Goal: Information Seeking & Learning: Learn about a topic

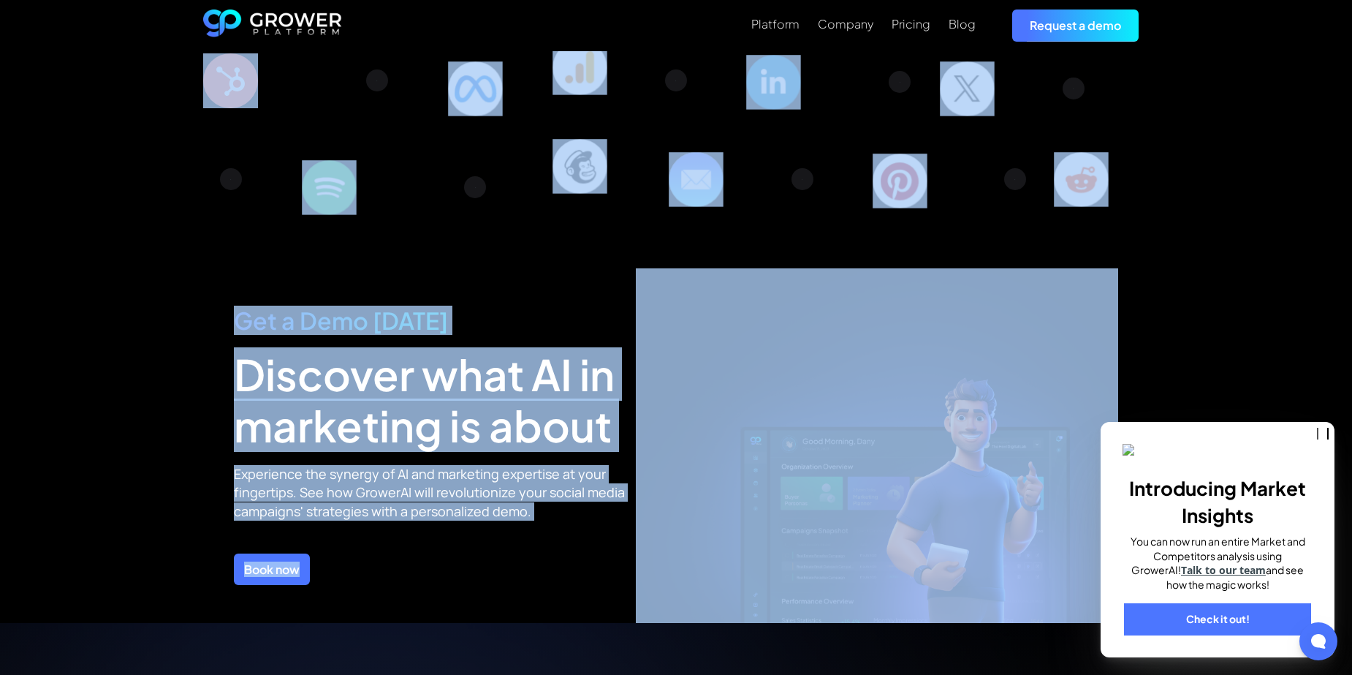
scroll to position [5175, 0]
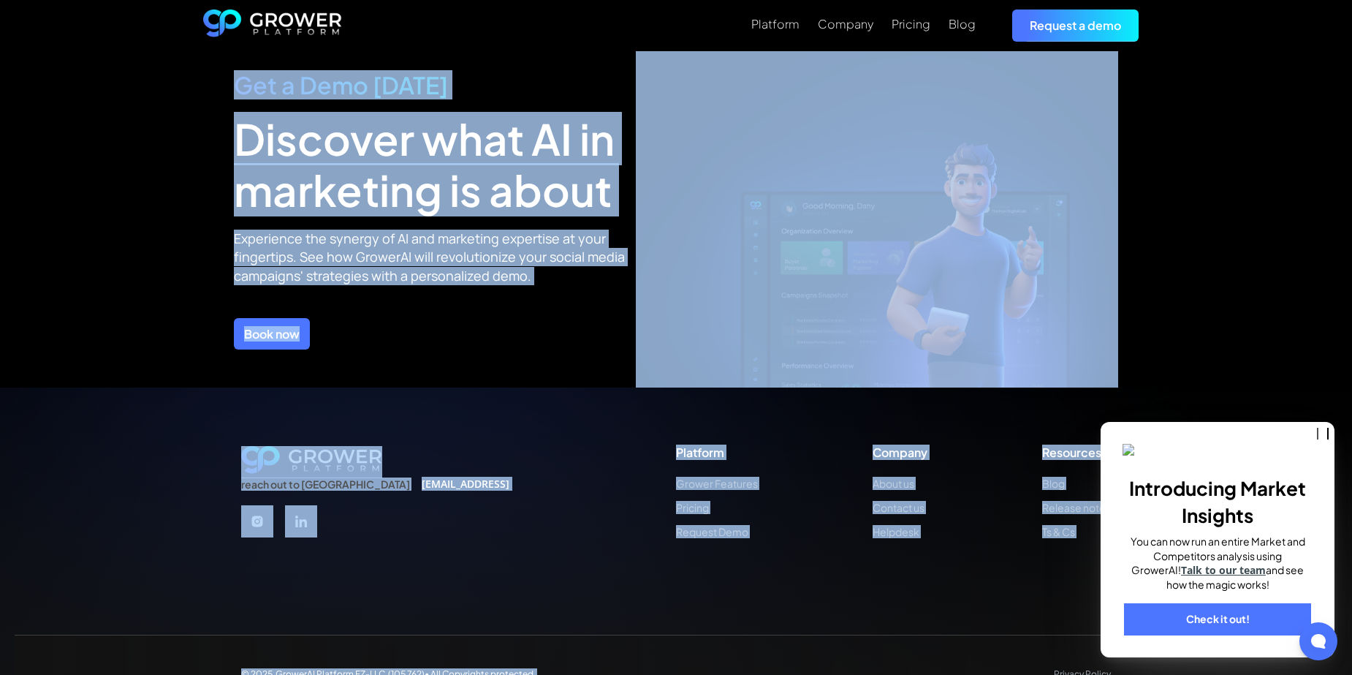
drag, startPoint x: 419, startPoint y: 198, endPoint x: 794, endPoint y: 624, distance: 568.0
click at [783, 634] on div "© 2025 GrowerAI Platform FZ-LLC (105 762)• All Copyrights protected. Privacy Po…" at bounding box center [676, 673] width 1323 height 78
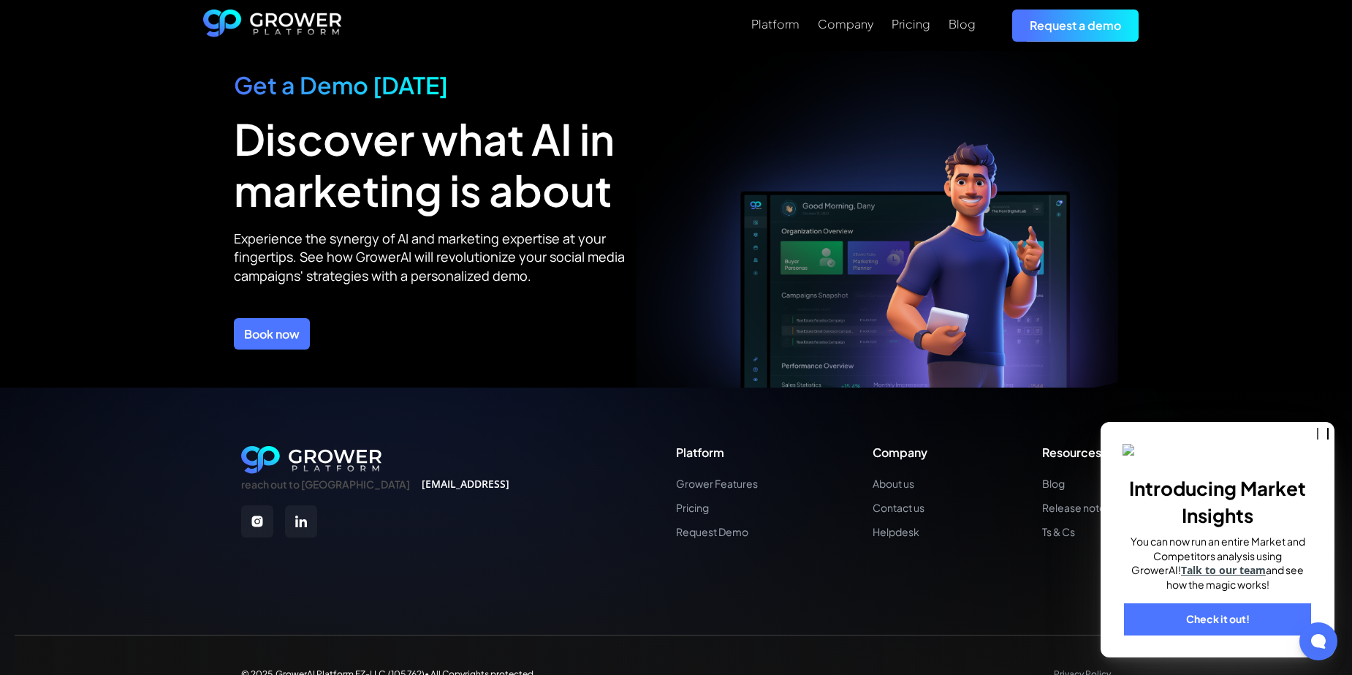
click at [918, 634] on div "© 2025 GrowerAI Platform FZ-LLC (105 762)• All Copyrights protected. Privacy Po…" at bounding box center [676, 673] width 1323 height 78
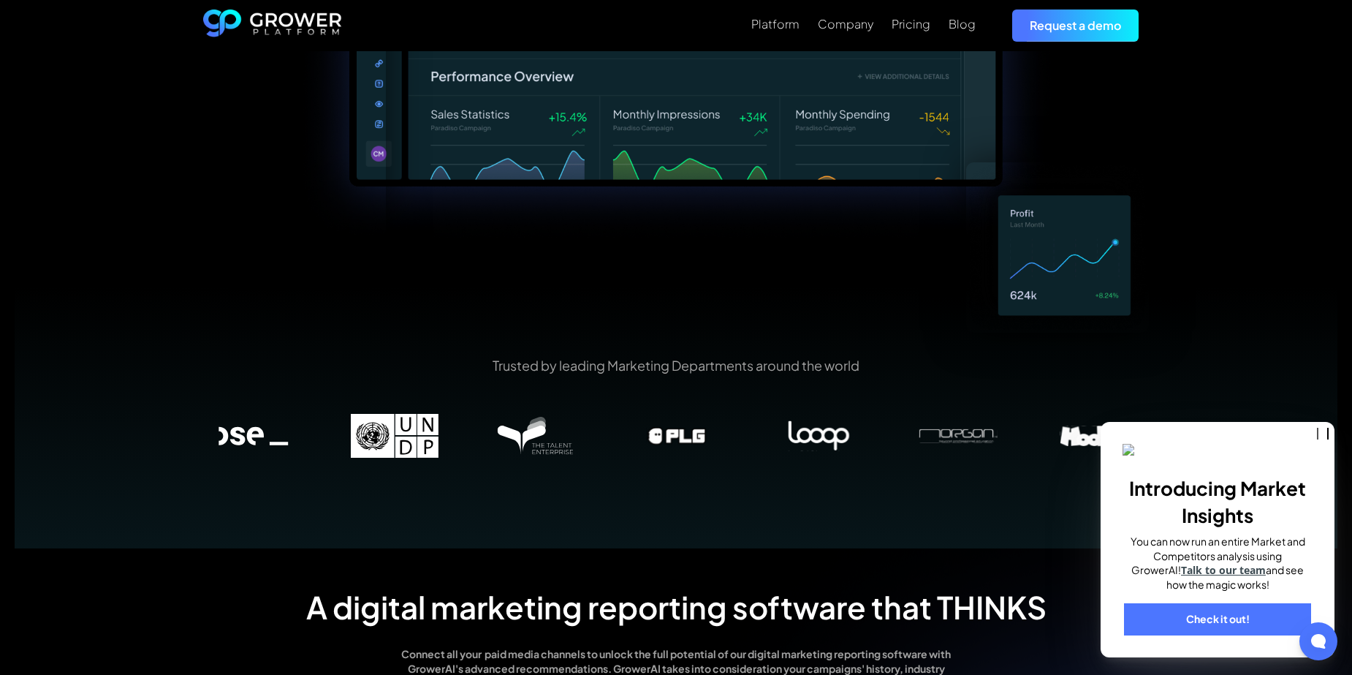
scroll to position [0, 0]
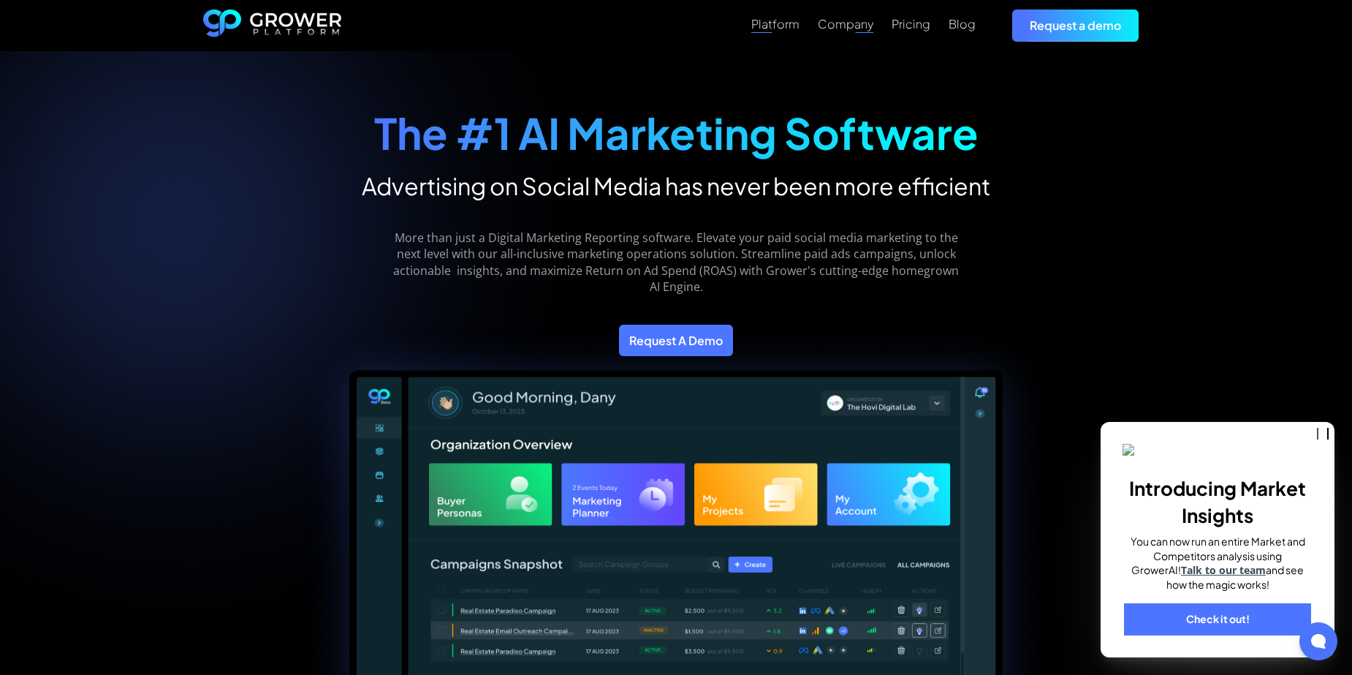
click at [786, 26] on div "Platform" at bounding box center [775, 24] width 48 height 14
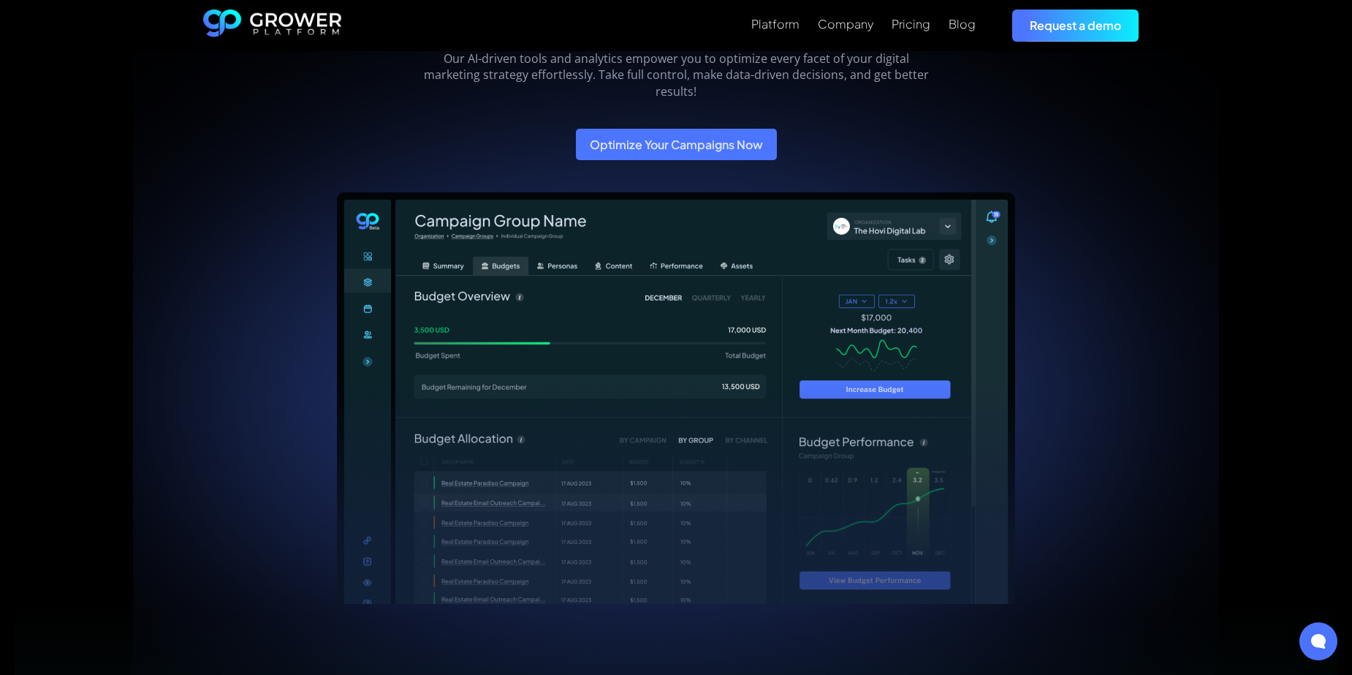
scroll to position [512, 0]
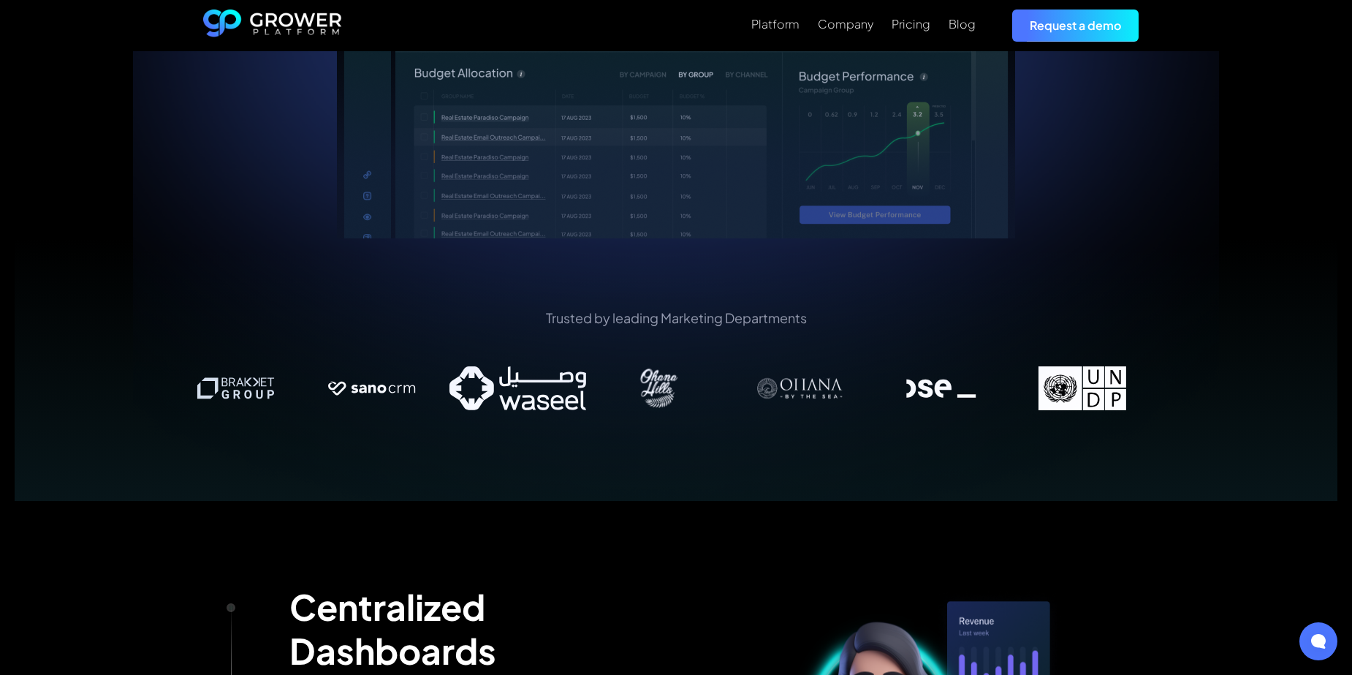
drag, startPoint x: 989, startPoint y: 398, endPoint x: 643, endPoint y: 379, distance: 346.2
click at [643, 379] on img at bounding box center [658, 388] width 141 height 44
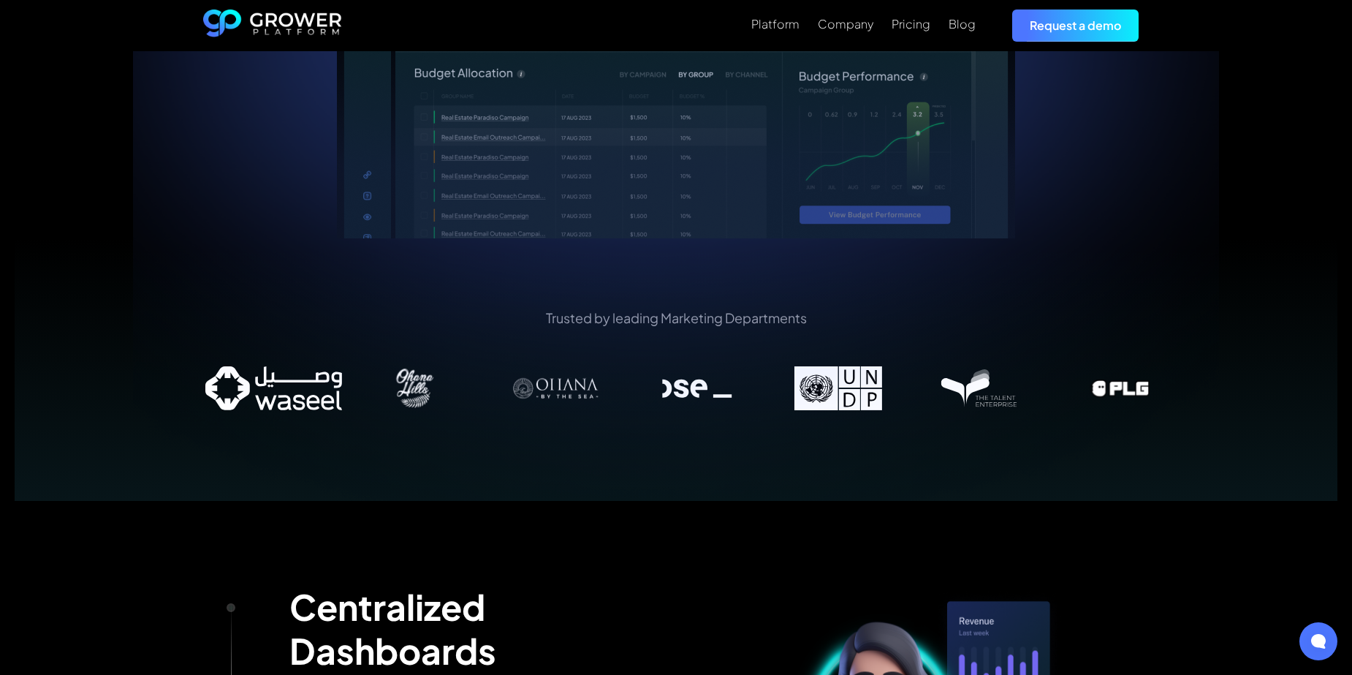
drag, startPoint x: 1059, startPoint y: 393, endPoint x: 441, endPoint y: 390, distance: 617.5
click at [485, 390] on img at bounding box center [555, 388] width 141 height 44
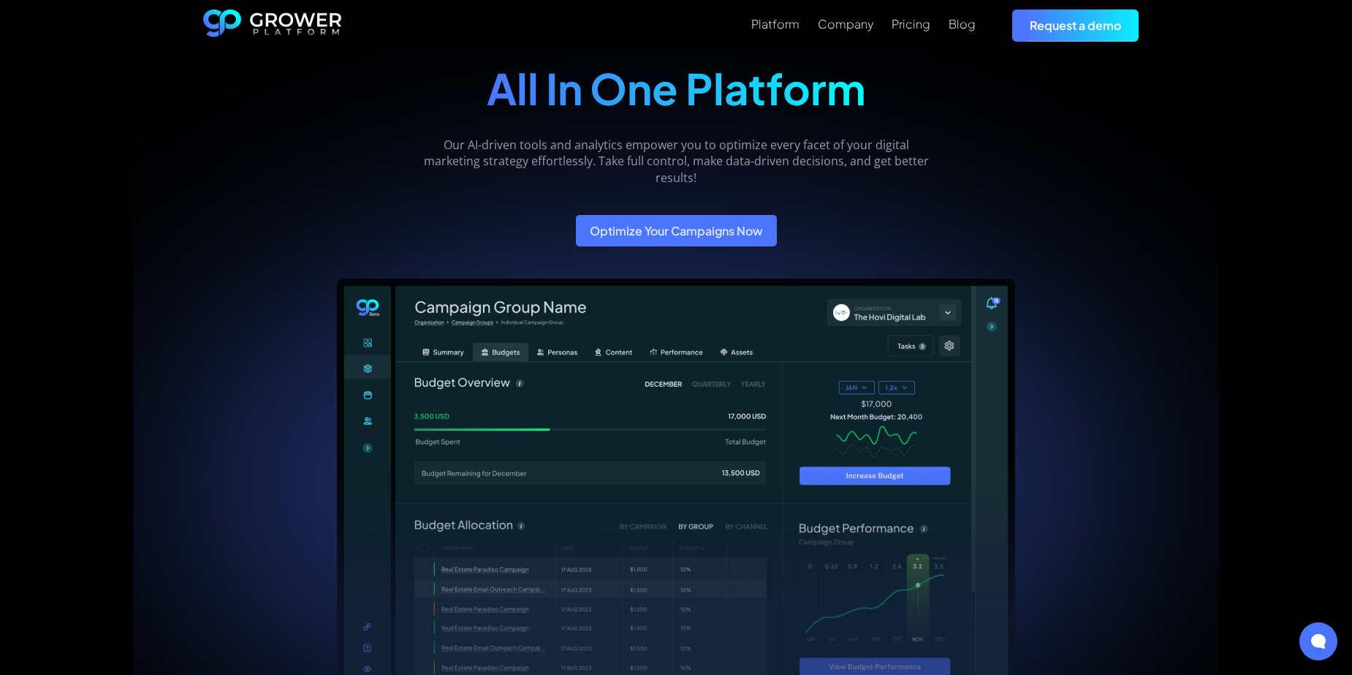
scroll to position [0, 0]
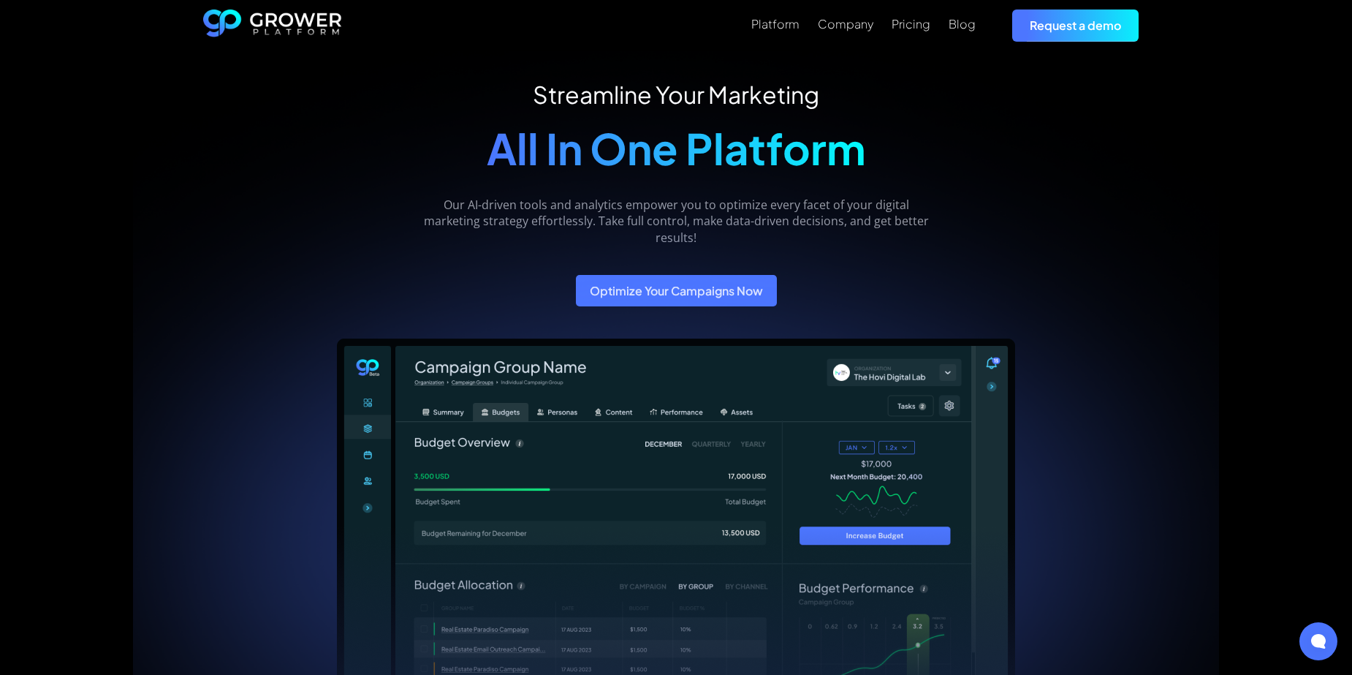
click at [901, 29] on div "Pricing" at bounding box center [911, 24] width 39 height 14
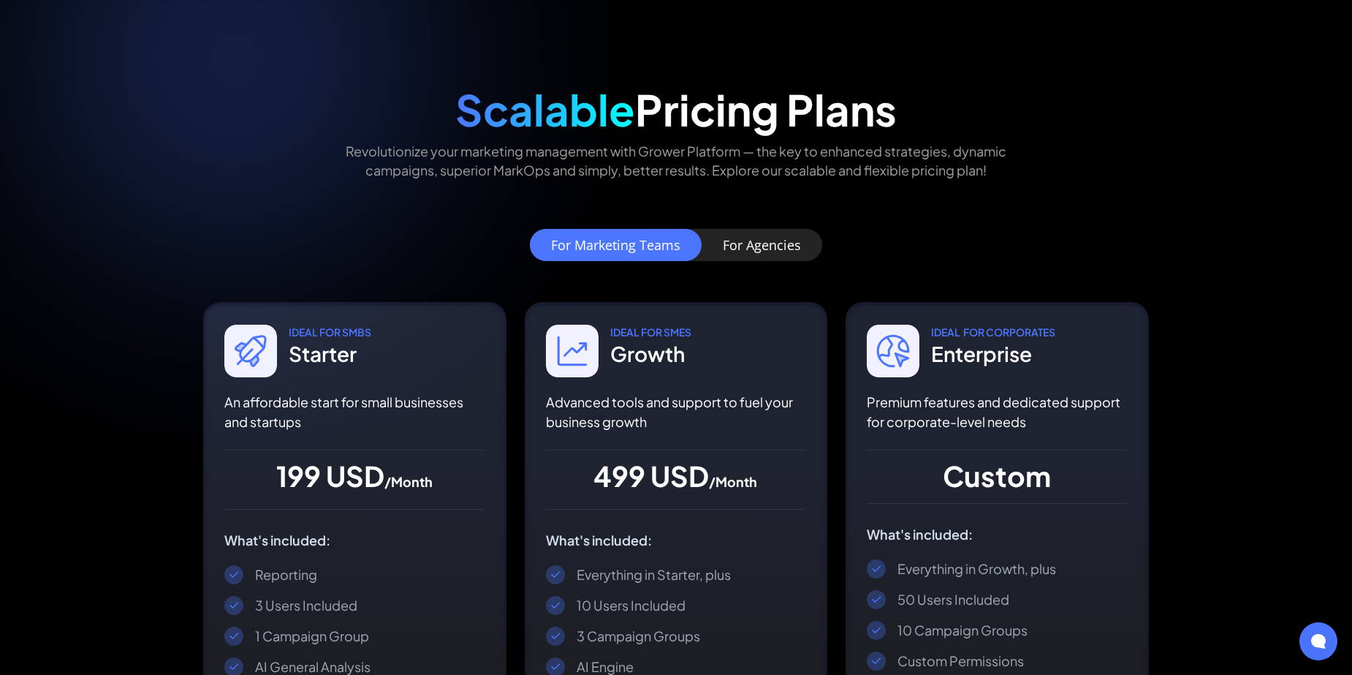
scroll to position [146, 0]
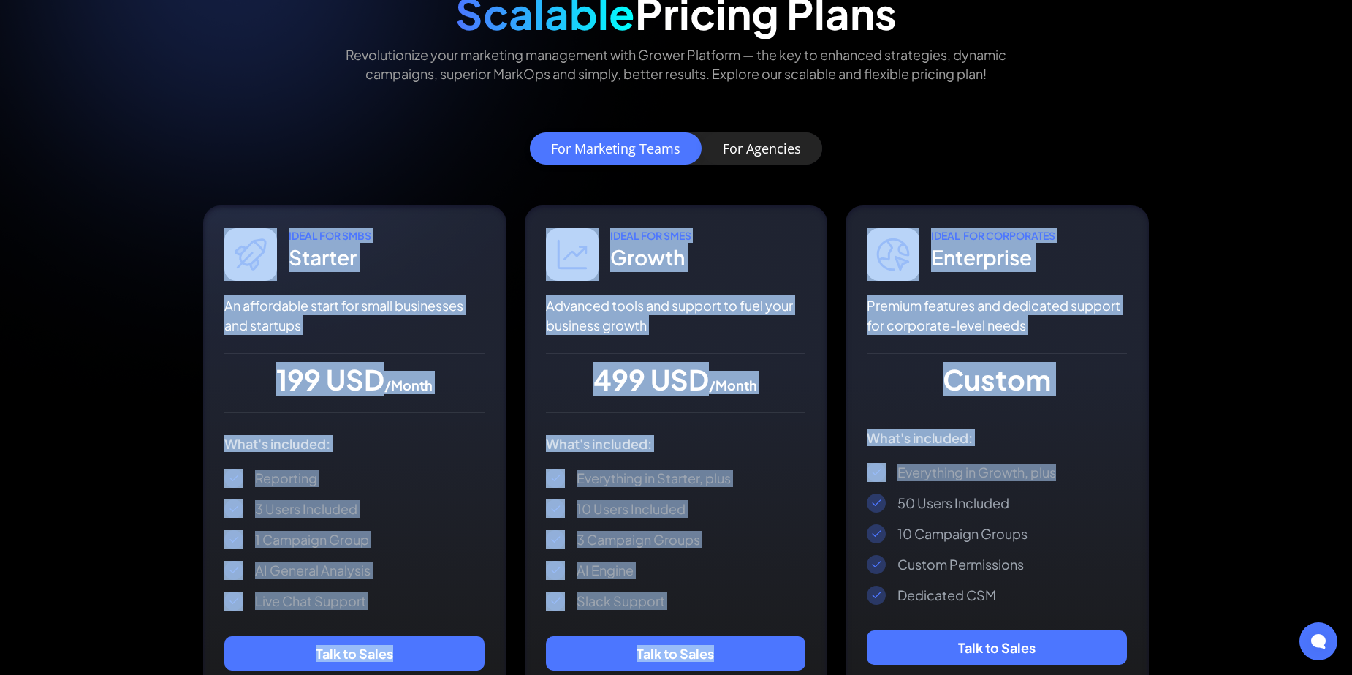
drag, startPoint x: 162, startPoint y: 161, endPoint x: 1243, endPoint y: 352, distance: 1097.6
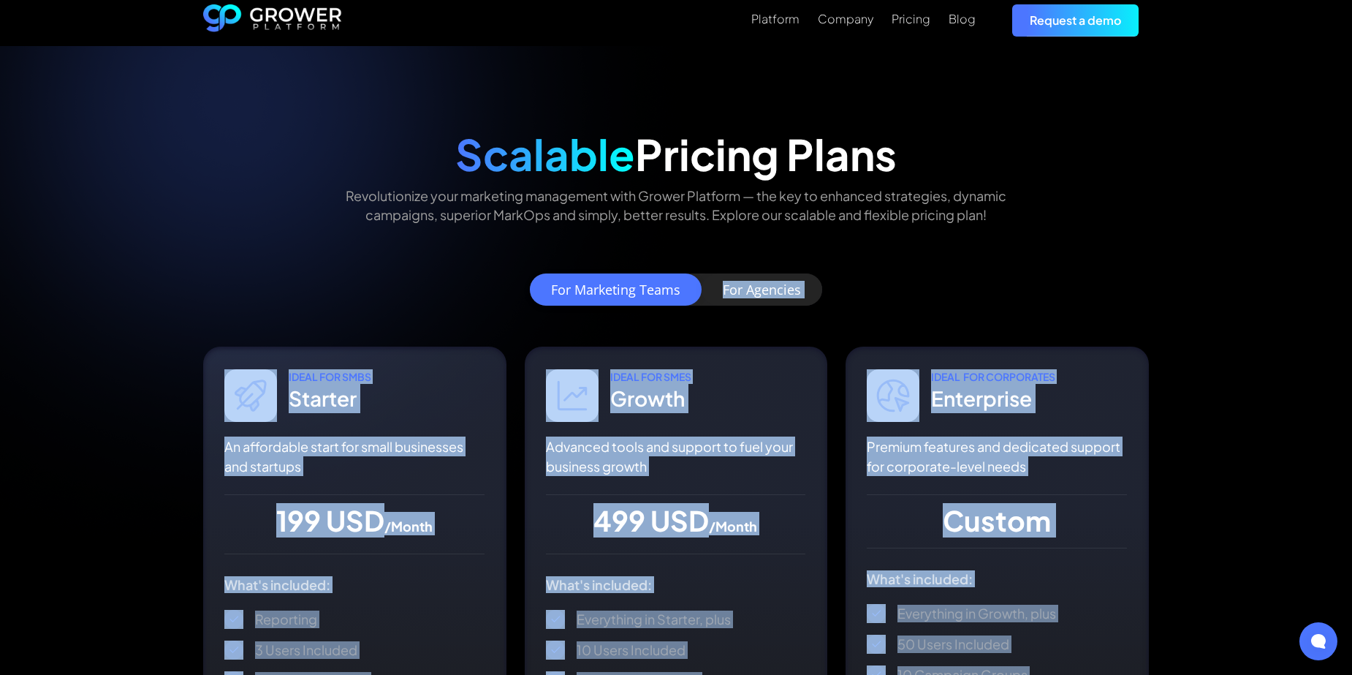
scroll to position [0, 0]
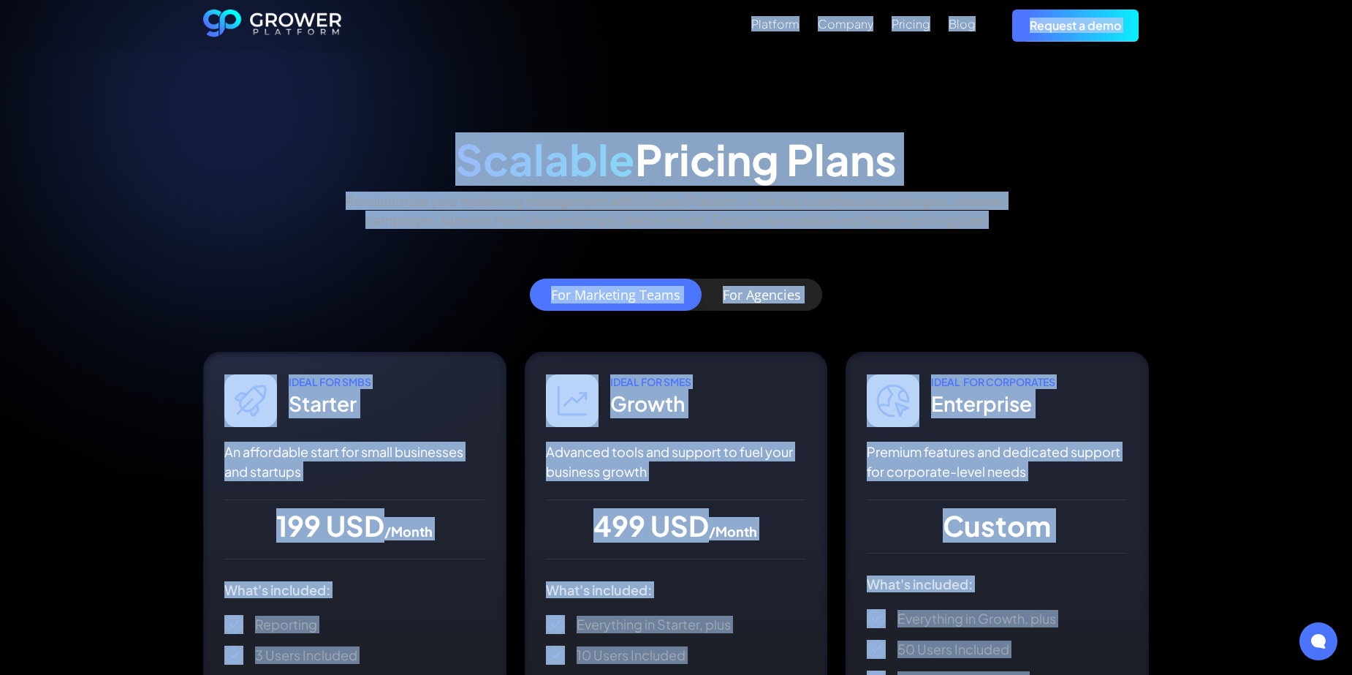
drag, startPoint x: 1170, startPoint y: 641, endPoint x: 588, endPoint y: 42, distance: 835.6
